Goal: Task Accomplishment & Management: Manage account settings

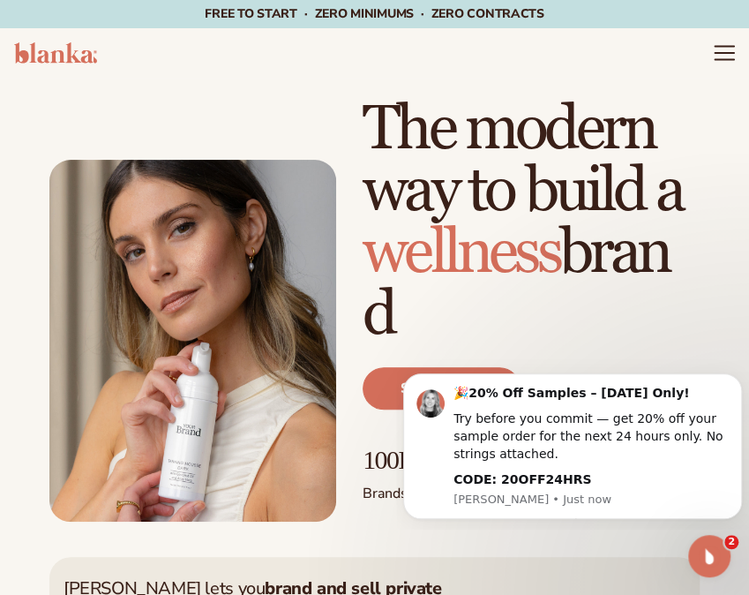
click at [715, 49] on icon "Menu" at bounding box center [724, 52] width 23 height 23
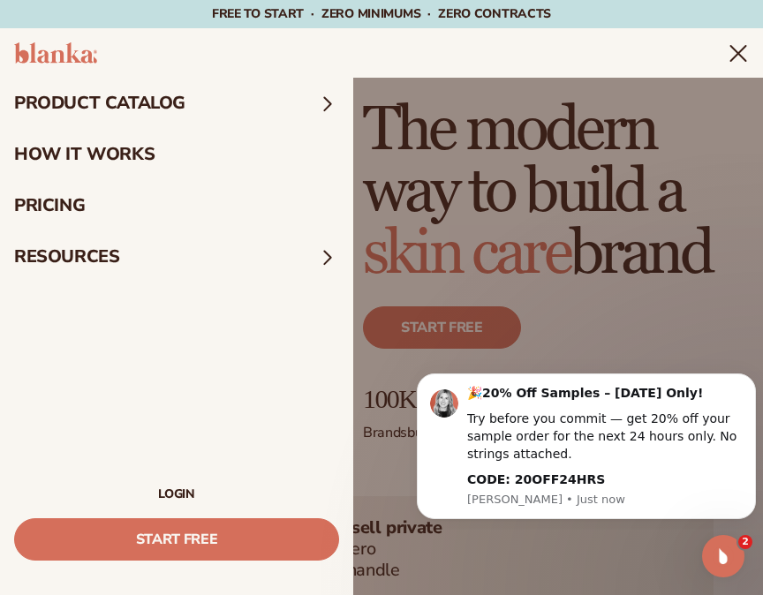
click at [171, 493] on link "LOGIN" at bounding box center [176, 494] width 325 height 12
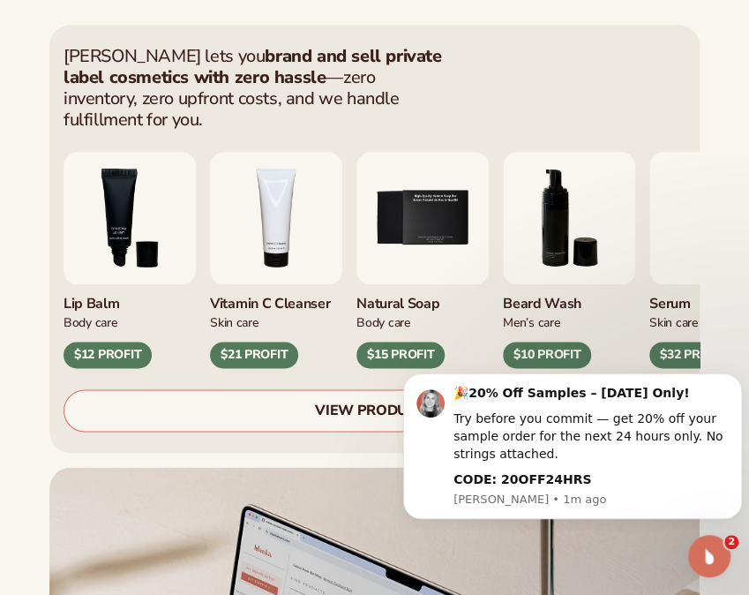
scroll to position [592, 0]
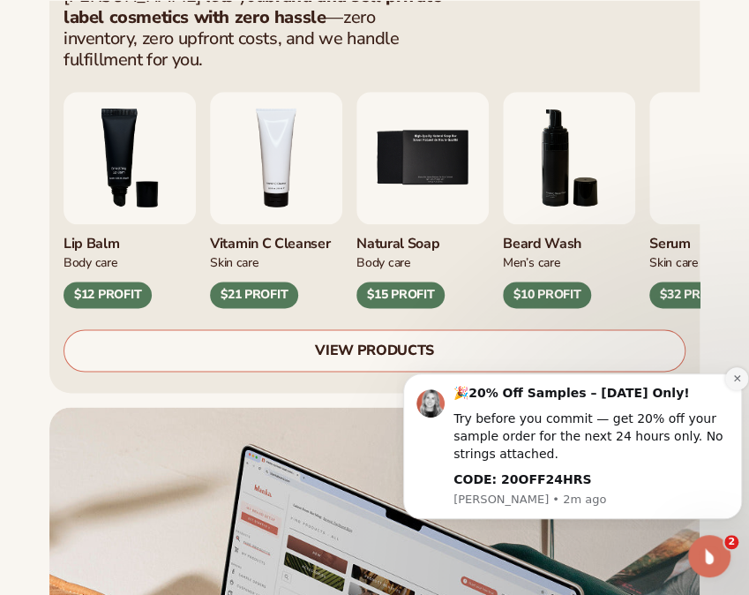
click at [732, 383] on button "Dismiss notification" at bounding box center [737, 378] width 23 height 23
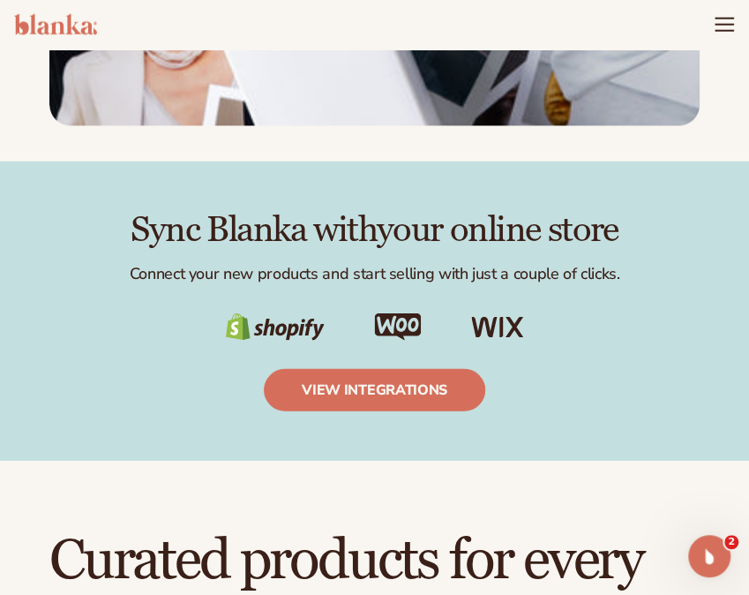
scroll to position [3713, 0]
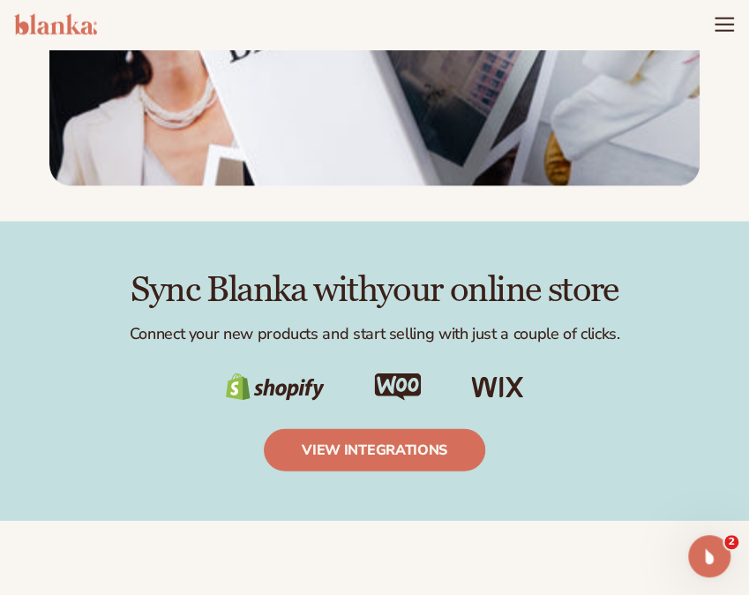
click at [711, 26] on header "Cart product catalog The Lab by Blanka" at bounding box center [374, 24] width 749 height 49
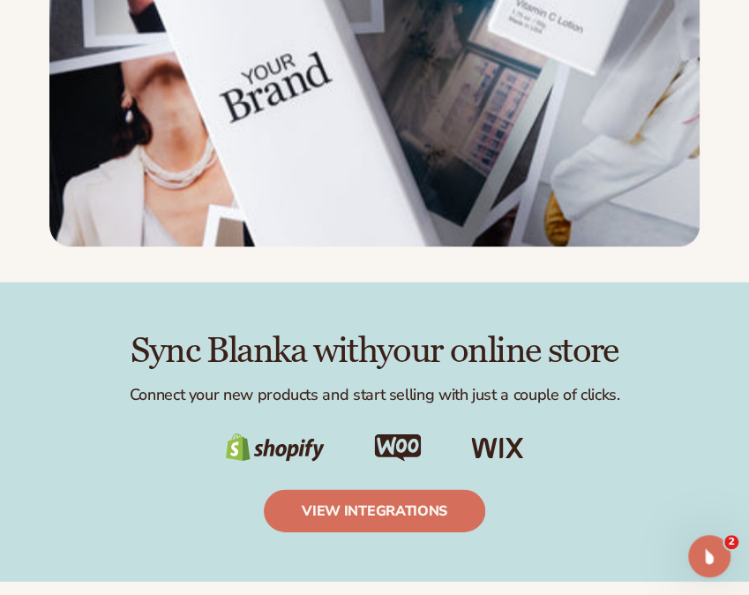
scroll to position [3773, 0]
